Goal: Transaction & Acquisition: Download file/media

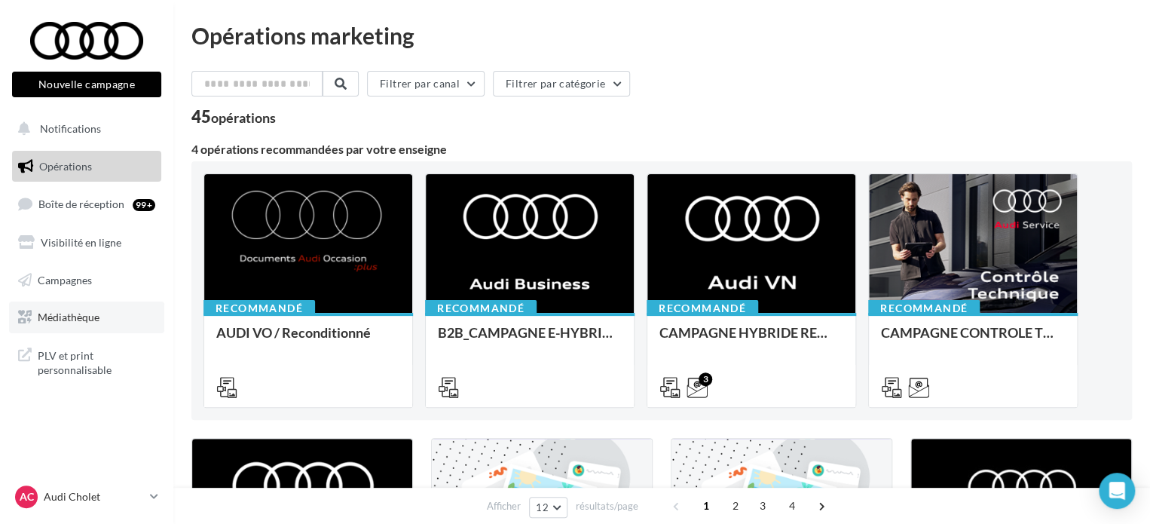
click at [75, 317] on span "Médiathèque" at bounding box center [69, 316] width 62 height 13
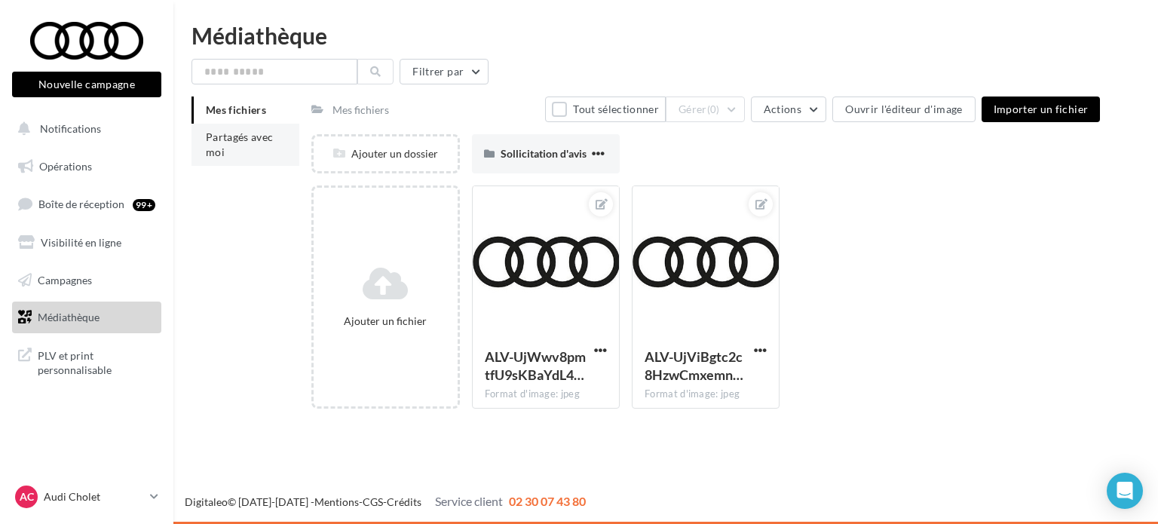
click at [235, 156] on li "Partagés avec moi" at bounding box center [245, 145] width 108 height 42
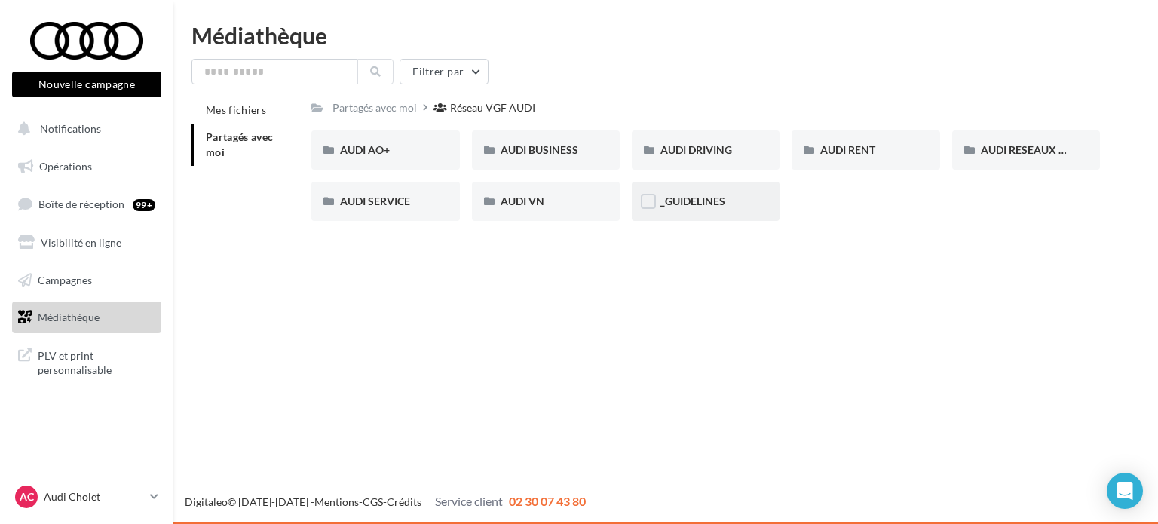
click at [700, 192] on div "_GUIDELINES" at bounding box center [706, 201] width 148 height 39
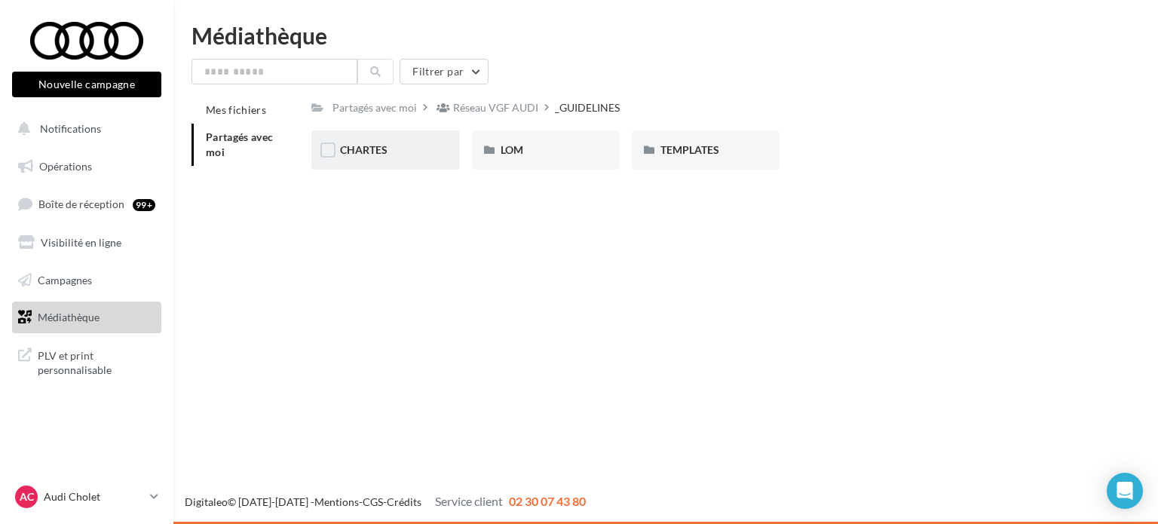
click at [425, 145] on div "CHARTES" at bounding box center [385, 149] width 90 height 15
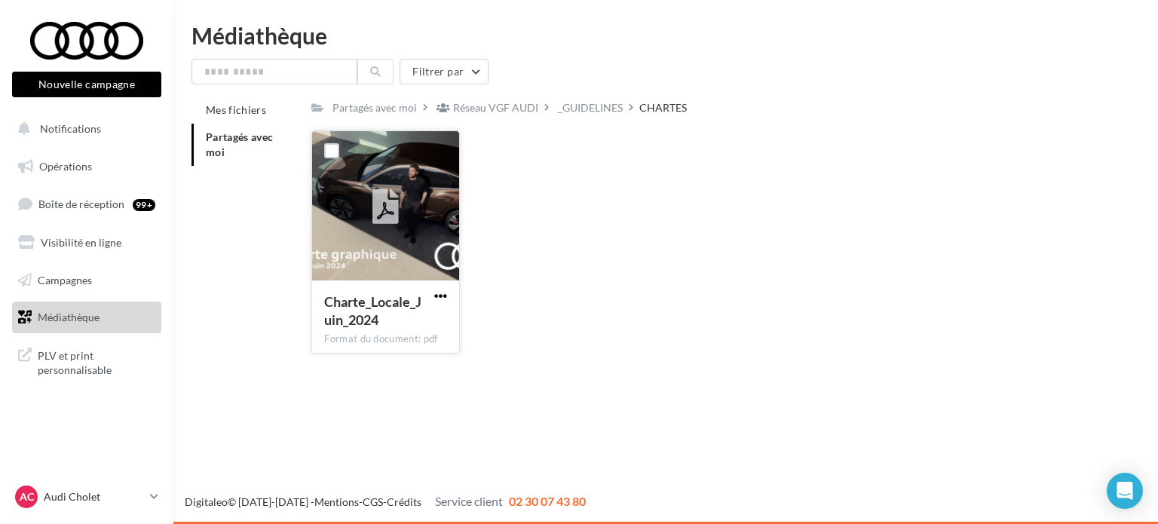
click at [437, 298] on span "button" at bounding box center [440, 295] width 13 height 13
click at [335, 319] on button "Télécharger" at bounding box center [374, 325] width 151 height 39
